Goal: Task Accomplishment & Management: Manage account settings

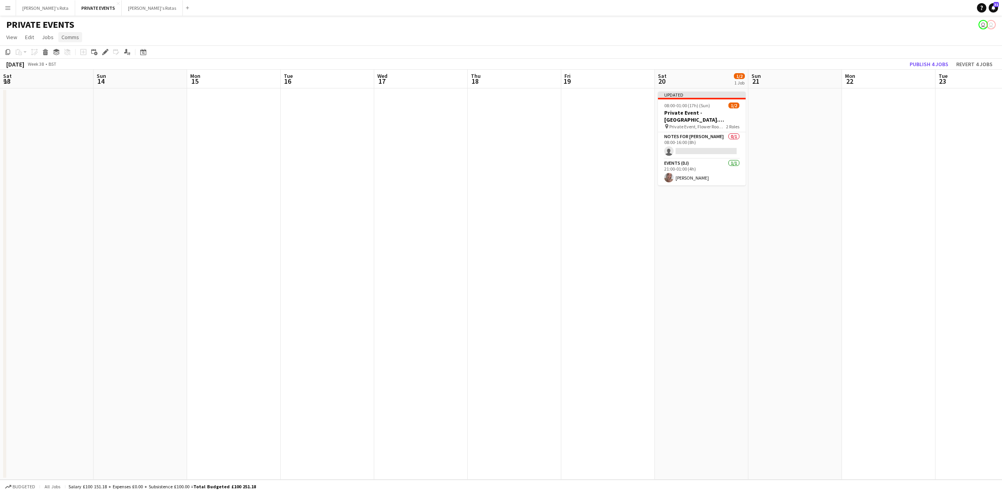
scroll to position [0, 269]
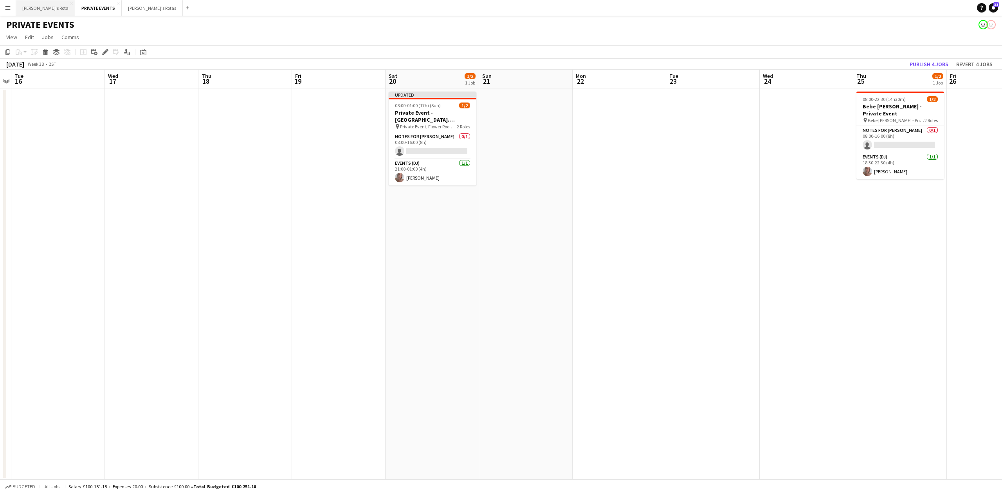
click at [32, 7] on button "[PERSON_NAME]'s Rota Close" at bounding box center [45, 7] width 59 height 15
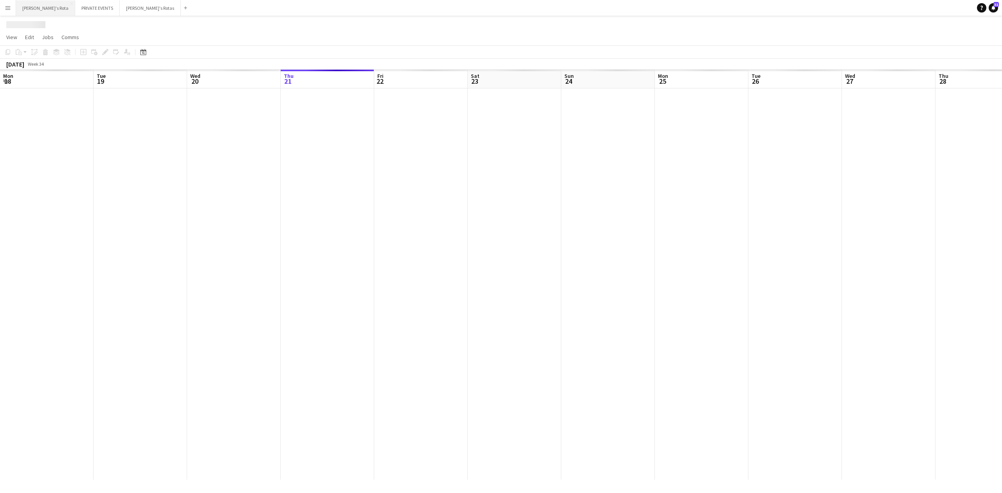
scroll to position [0, 187]
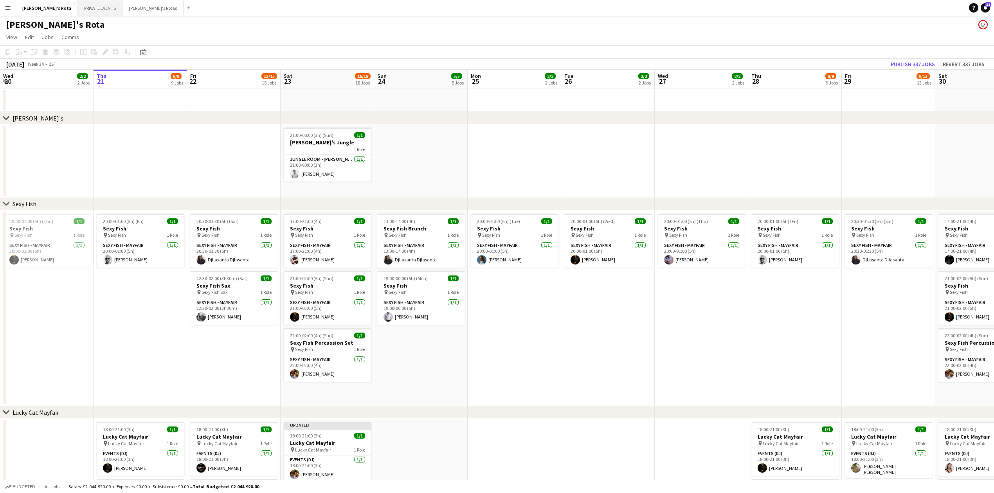
click at [78, 5] on button "PRIVATE EVENTS Close" at bounding box center [100, 7] width 45 height 15
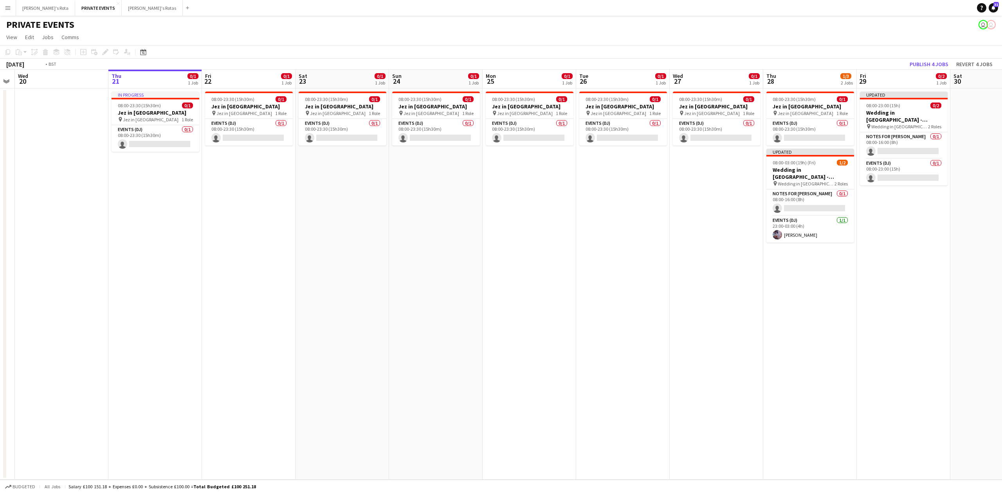
drag, startPoint x: 81, startPoint y: 163, endPoint x: 416, endPoint y: 198, distance: 336.7
click at [439, 202] on app-calendar-viewport "Mon 18 Tue 19 Wed 20 Thu 21 0/1 1 Job Fri 22 0/1 1 Job Sat 23 0/1 1 Job Sun 24 …" at bounding box center [501, 275] width 1002 height 410
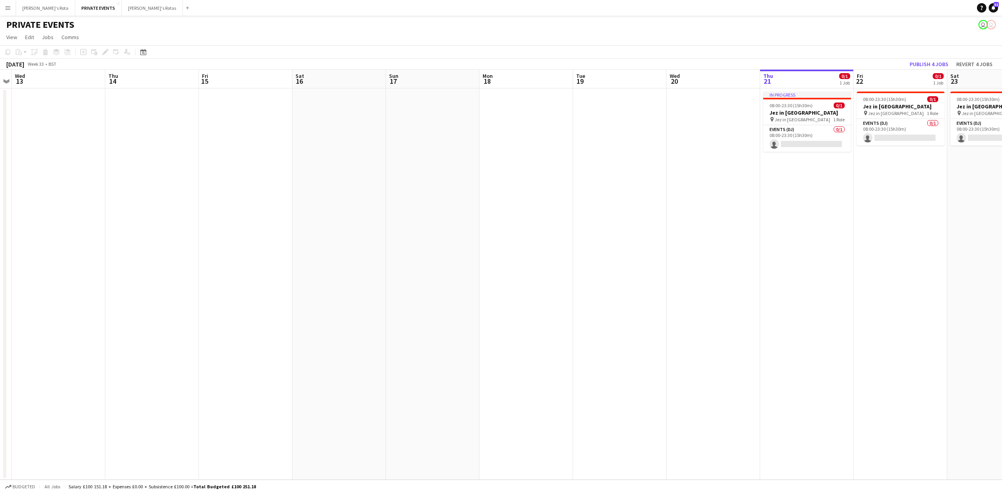
click at [468, 221] on app-calendar-viewport "Mon 11 Tue 12 Wed 13 Thu 14 Fri 15 Sat 16 Sun 17 Mon 18 Tue 19 Wed 20 Thu 21 0/…" at bounding box center [501, 275] width 1002 height 410
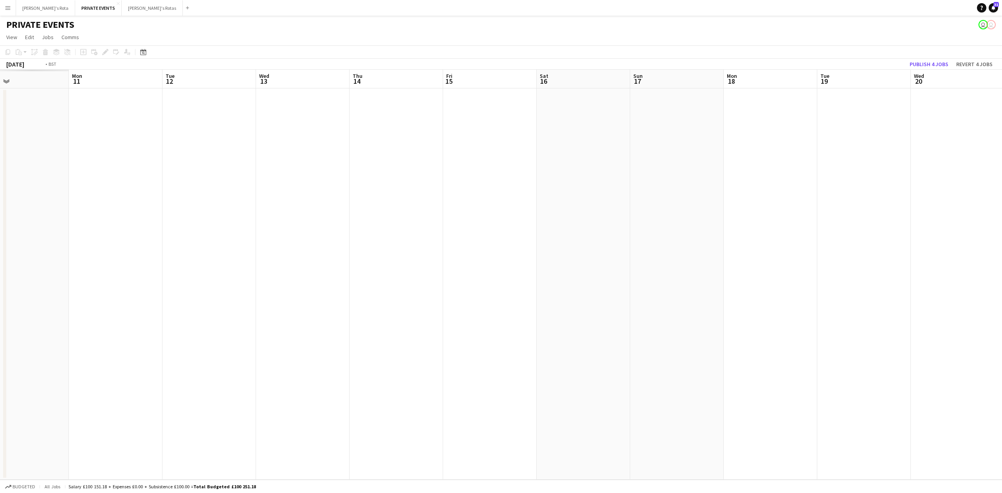
drag, startPoint x: 243, startPoint y: 238, endPoint x: 162, endPoint y: 210, distance: 86.0
click at [628, 226] on app-calendar-viewport "Sat 9 Sun 10 Mon 11 Tue 12 Wed 13 Thu 14 Fri 15 Sat 16 Sun 17 Mon 18 Tue 19 Wed…" at bounding box center [501, 275] width 1002 height 410
drag, startPoint x: 395, startPoint y: 210, endPoint x: 518, endPoint y: 210, distance: 122.9
click at [518, 210] on app-calendar-viewport "Tue 5 Wed 6 Thu 7 Fri 8 Sat 9 Sun 10 Mon 11 Tue 12 Wed 13 Thu 14 Fri 15 Sat 16 …" at bounding box center [501, 275] width 1002 height 410
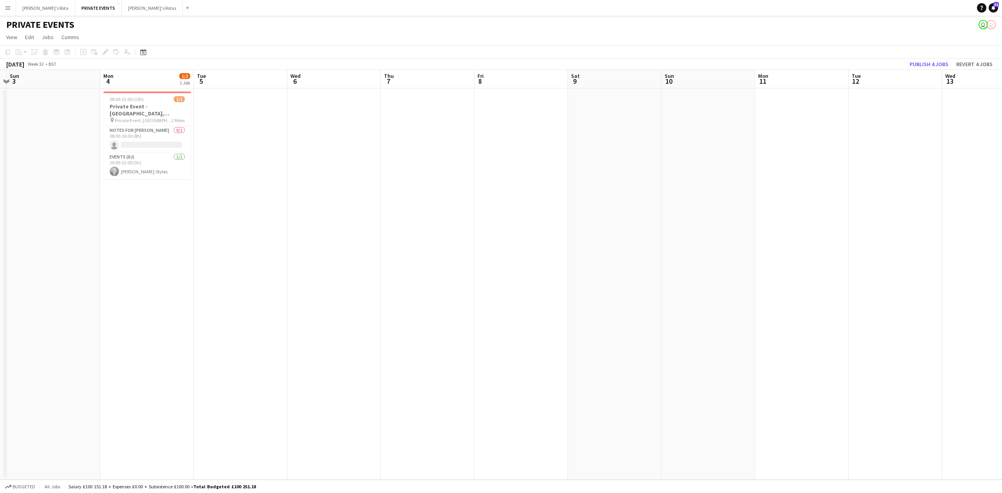
scroll to position [0, 232]
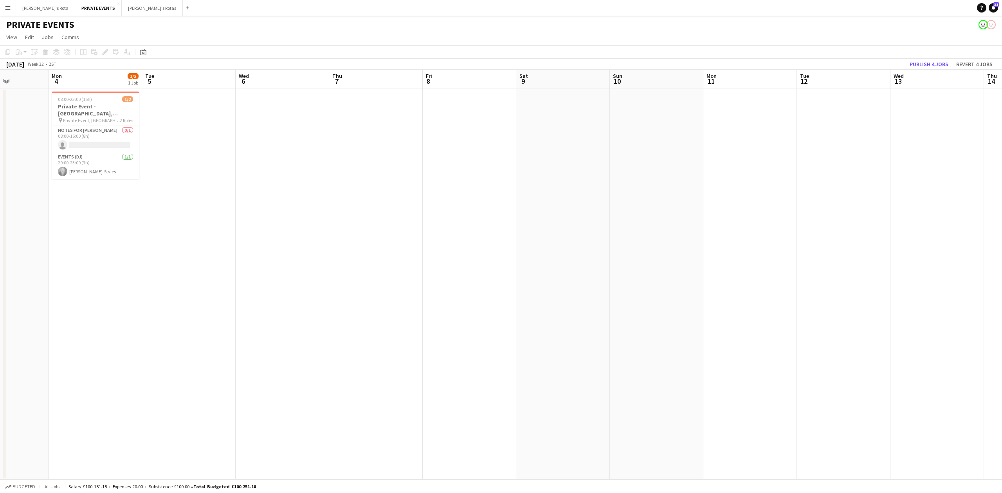
drag, startPoint x: 166, startPoint y: 223, endPoint x: 338, endPoint y: 217, distance: 172.3
click at [338, 217] on app-calendar-viewport "Fri 1 Sat 2 Sun 3 Mon 4 1/2 1 Job Tue 5 Wed 6 Thu 7 Fri 8 Sat 9 Sun 10 Mon 11 T…" at bounding box center [501, 275] width 1002 height 410
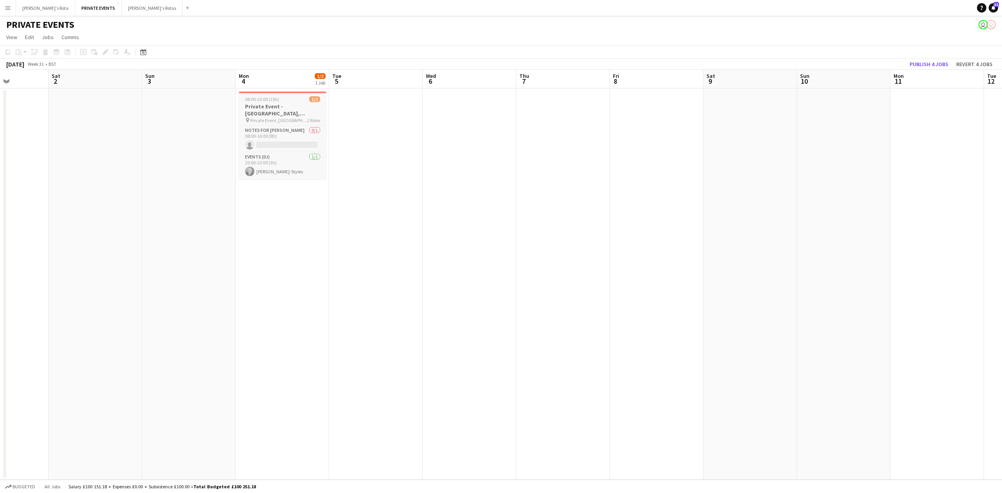
click at [266, 113] on h3 "Private Event - [GEOGRAPHIC_DATA], [PERSON_NAME]'s-VINYL" at bounding box center [283, 110] width 88 height 14
click at [106, 55] on icon "Edit" at bounding box center [105, 52] width 6 height 6
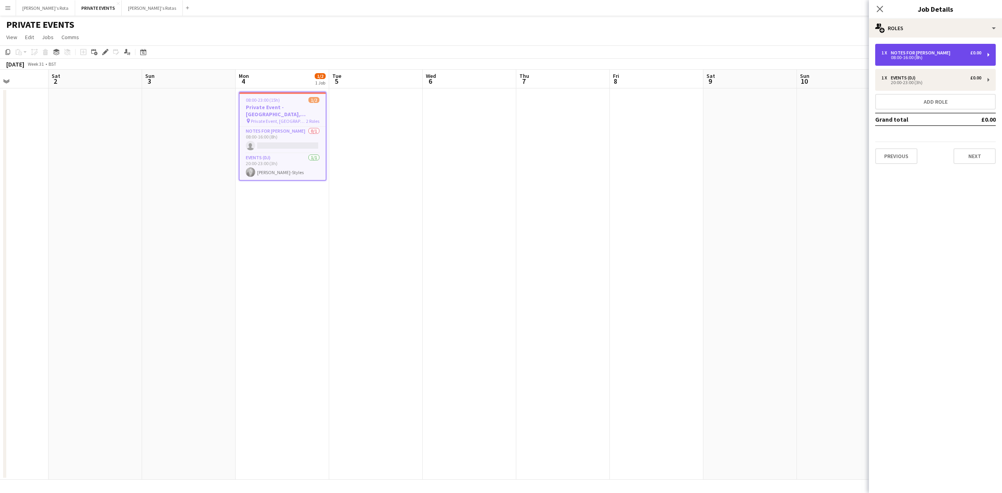
click at [918, 59] on div "08:00-16:00 (8h)" at bounding box center [931, 58] width 100 height 4
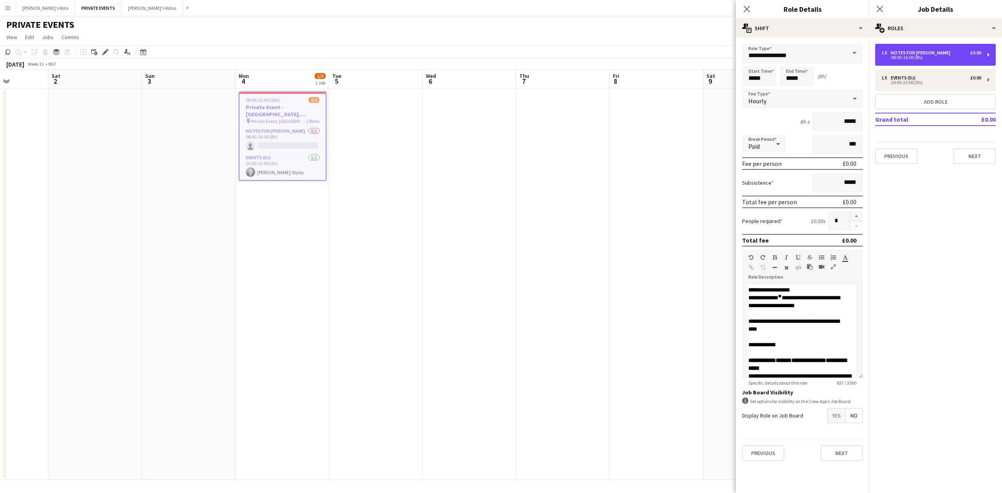
scroll to position [157, 0]
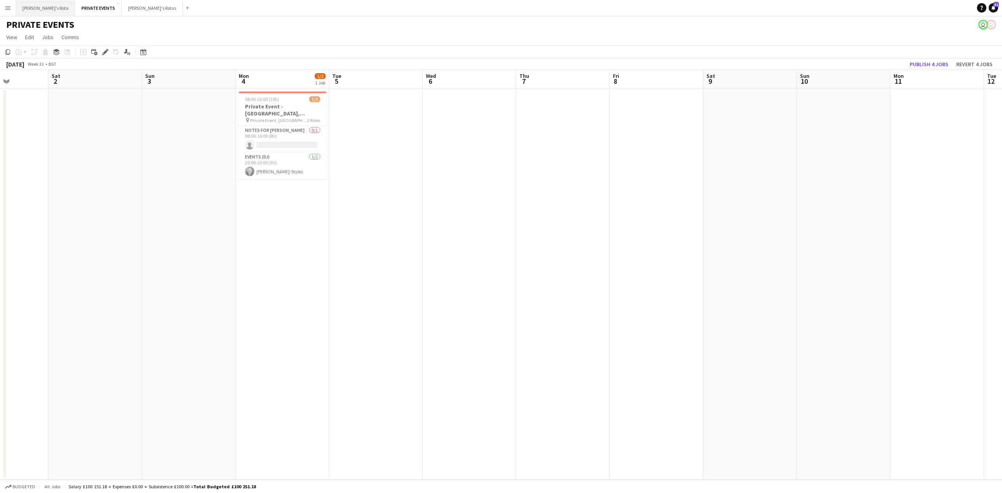
click at [21, 10] on button "[PERSON_NAME]'s Rota Close" at bounding box center [45, 7] width 59 height 15
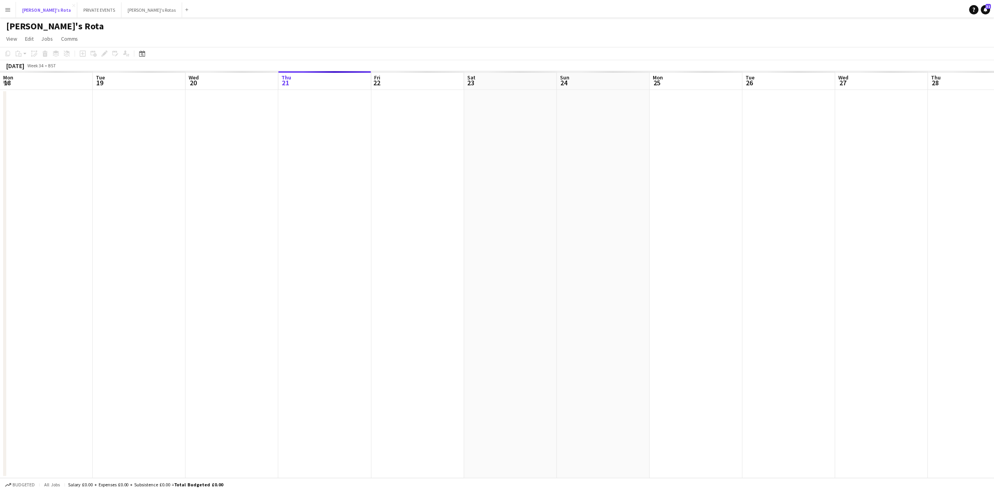
scroll to position [0, 187]
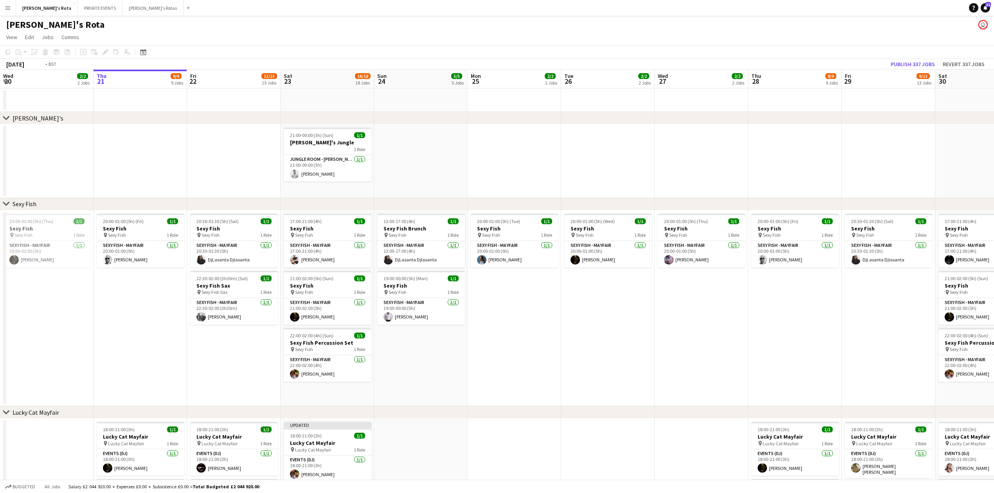
drag, startPoint x: 700, startPoint y: 171, endPoint x: 547, endPoint y: 153, distance: 154.7
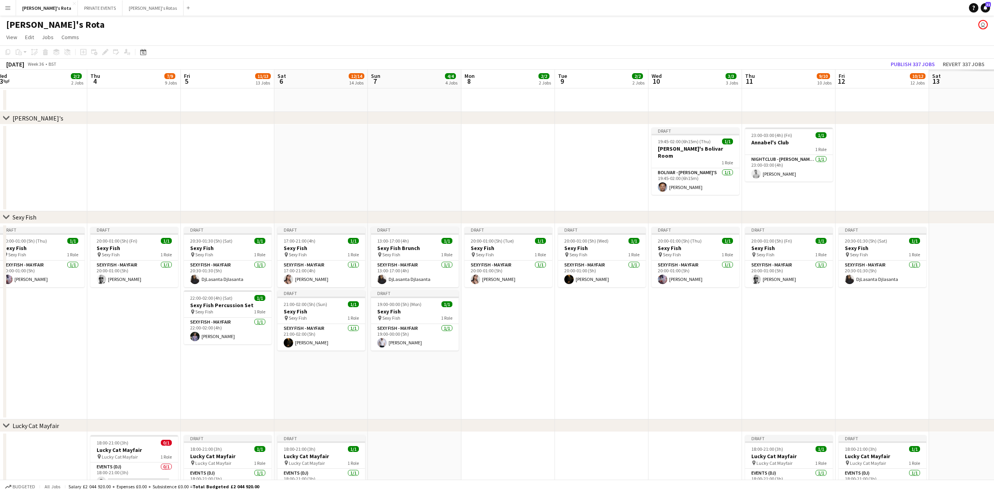
drag, startPoint x: 13, startPoint y: 173, endPoint x: 370, endPoint y: 164, distance: 357.3
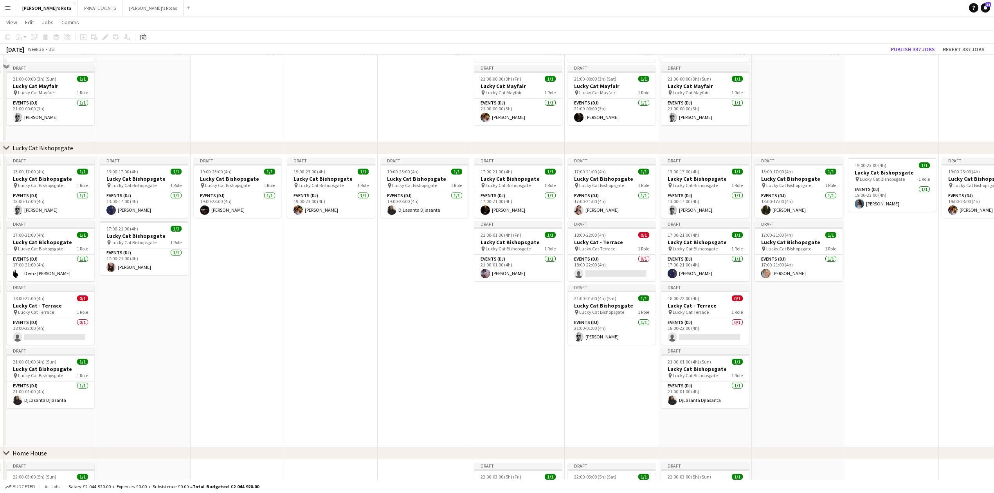
scroll to position [626, 0]
